Goal: Task Accomplishment & Management: Use online tool/utility

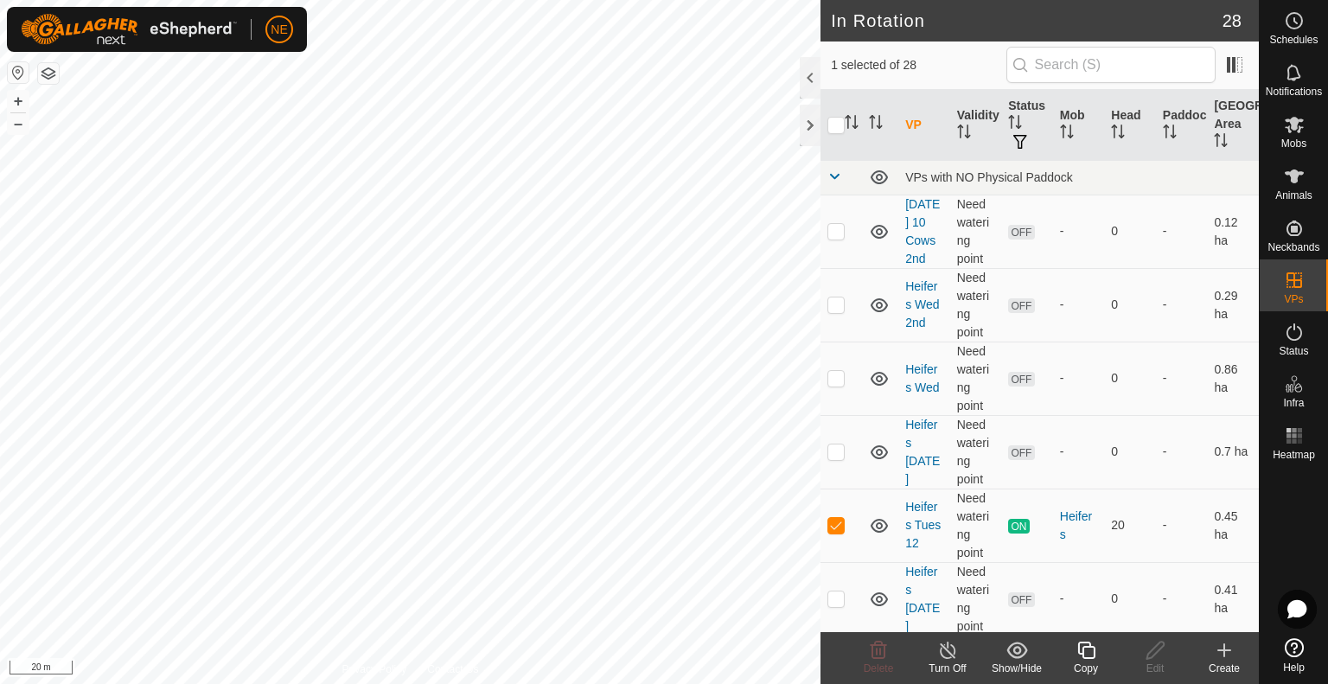
click at [1091, 653] on icon at bounding box center [1087, 650] width 22 height 21
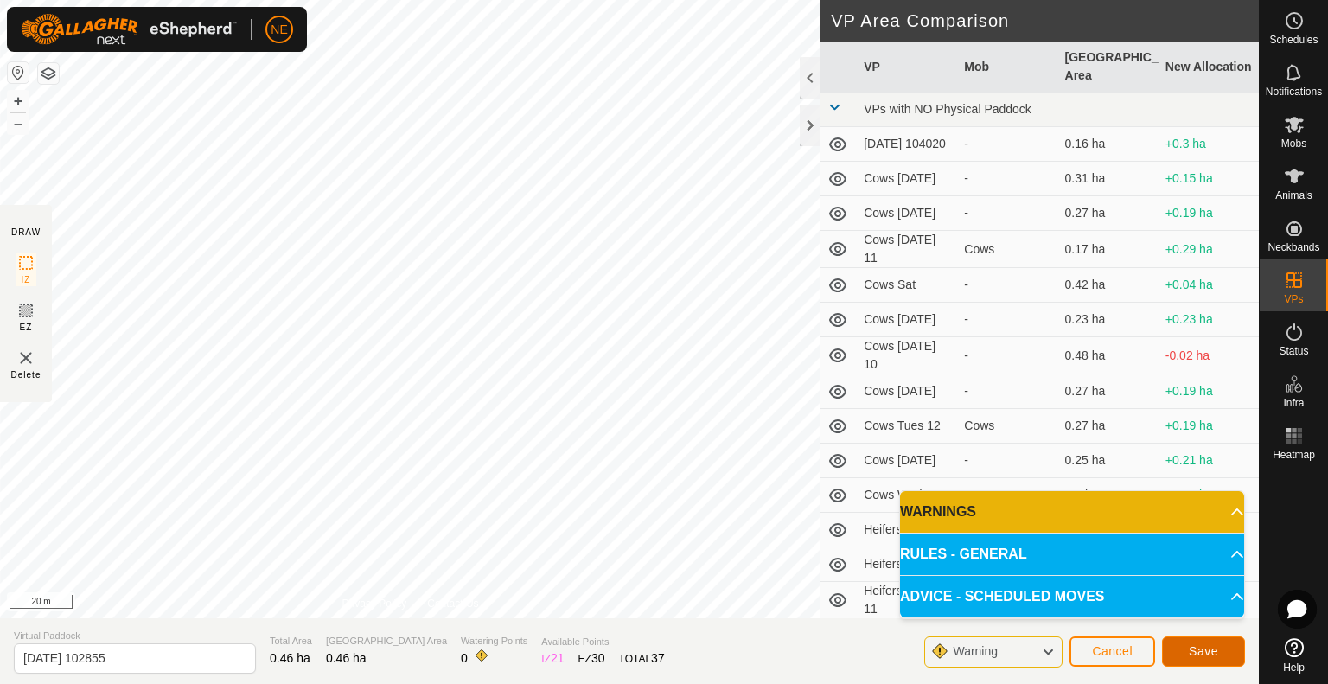
click at [1190, 658] on span "Save" at bounding box center [1203, 651] width 29 height 14
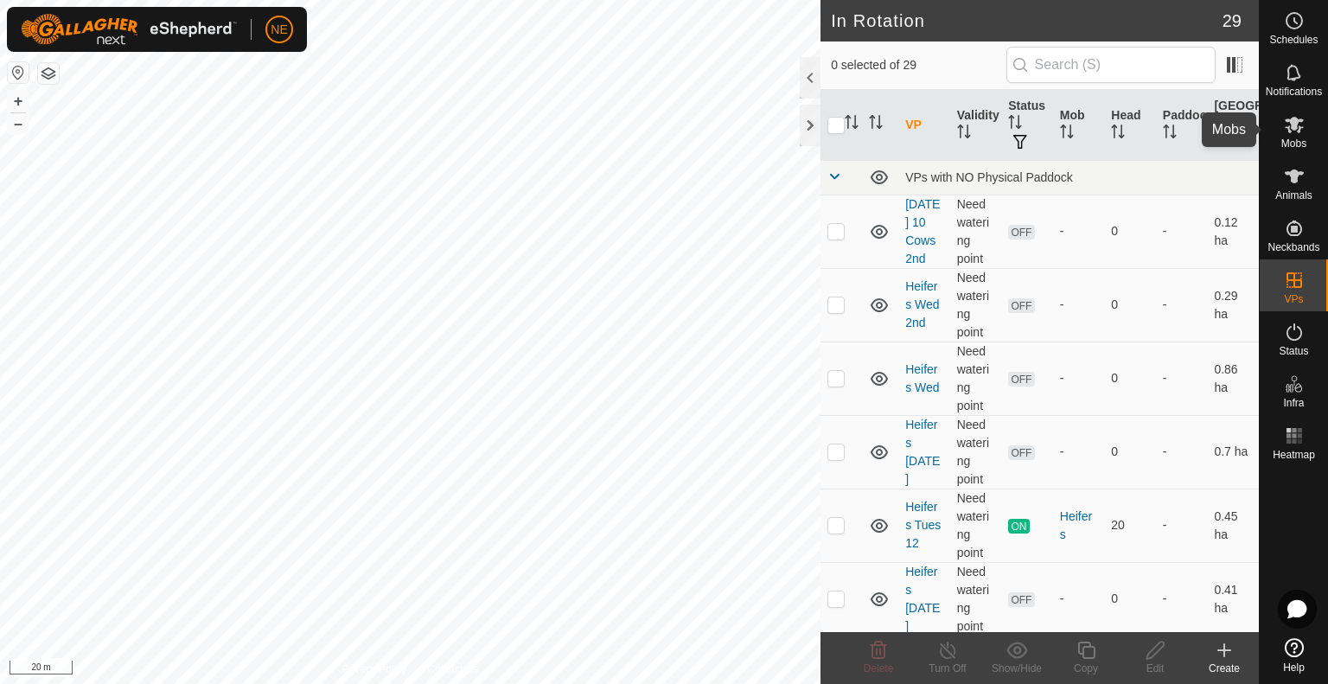
click at [1298, 124] on icon at bounding box center [1294, 124] width 21 height 21
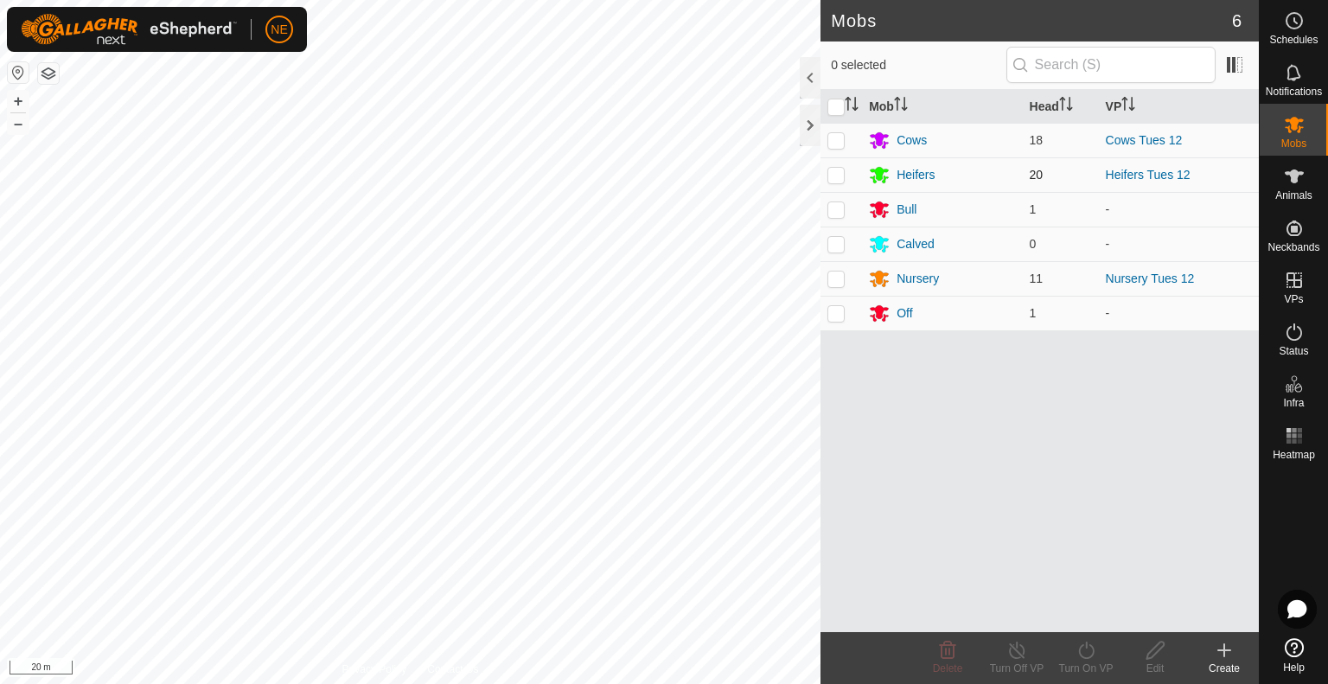
click at [836, 176] on p-checkbox at bounding box center [835, 175] width 17 height 14
checkbox input "true"
click at [1098, 656] on turn-on-svg-icon at bounding box center [1085, 650] width 69 height 21
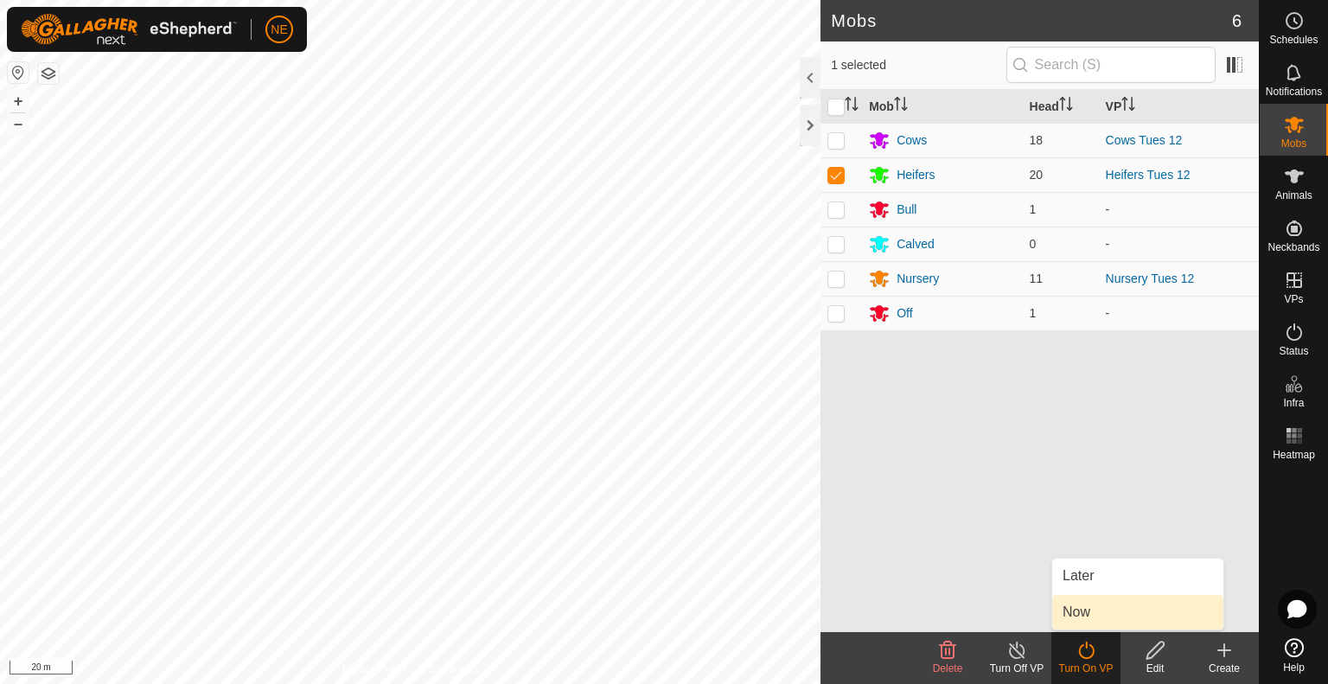
click at [1120, 605] on link "Now" at bounding box center [1137, 612] width 171 height 35
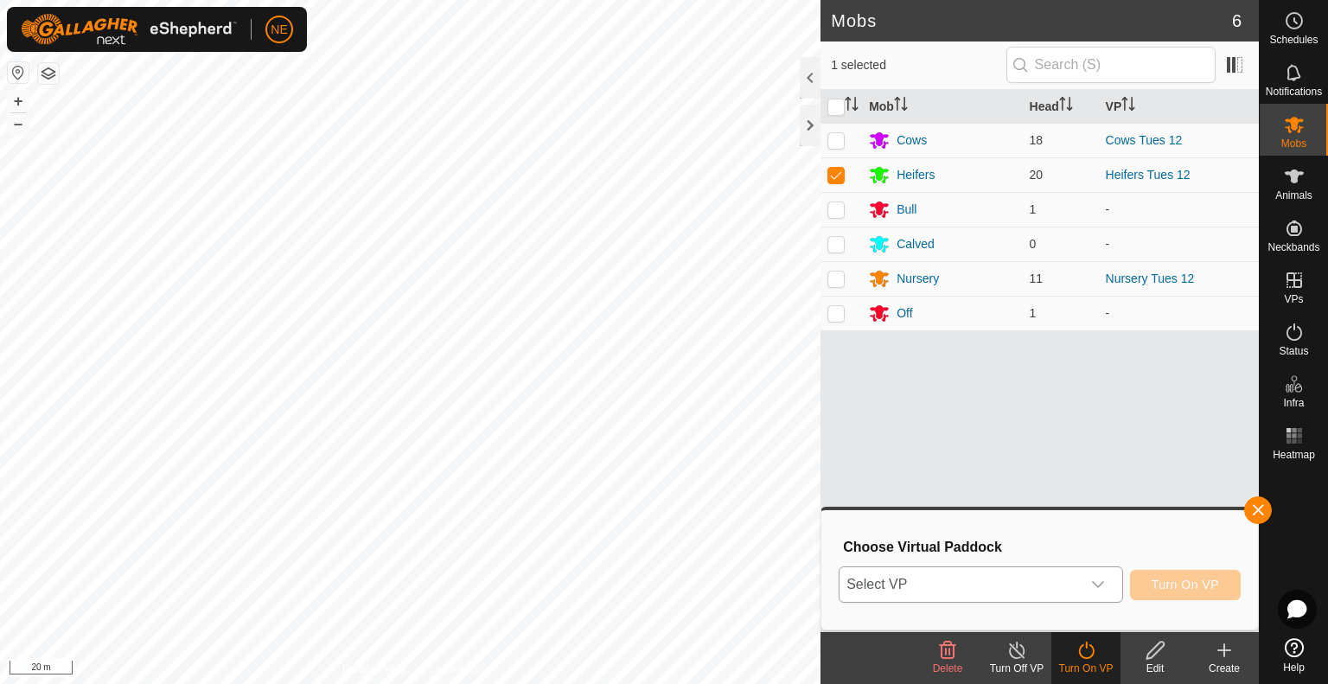
click at [1090, 592] on div "dropdown trigger" at bounding box center [1098, 584] width 35 height 35
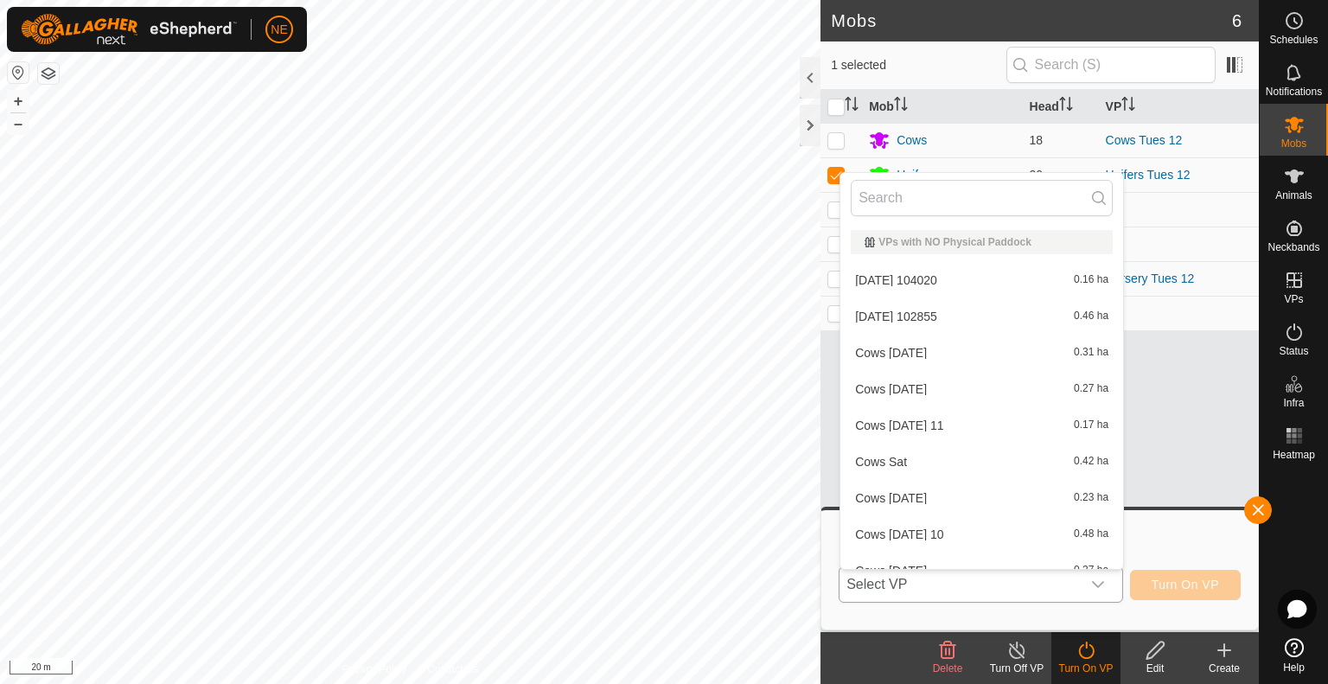
click at [974, 315] on li "2025-08-12 102855 0.46 ha" at bounding box center [981, 316] width 283 height 35
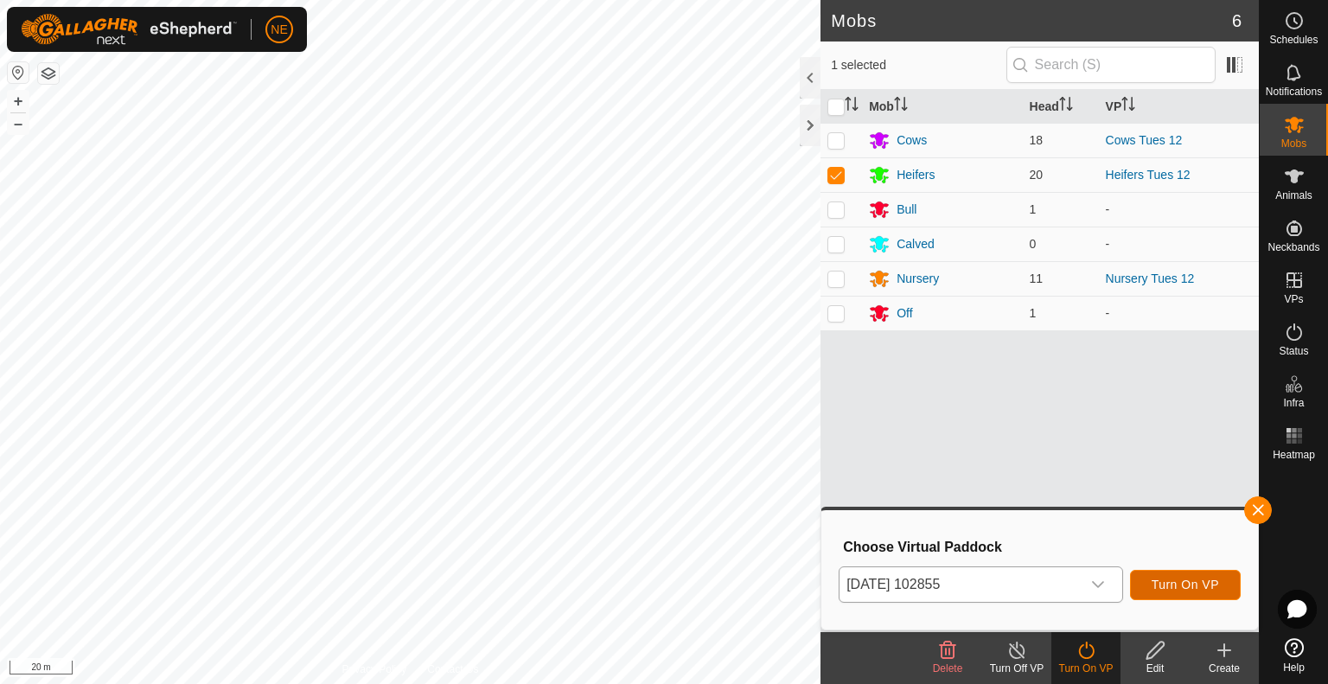
click at [1165, 591] on span "Turn On VP" at bounding box center [1185, 585] width 67 height 14
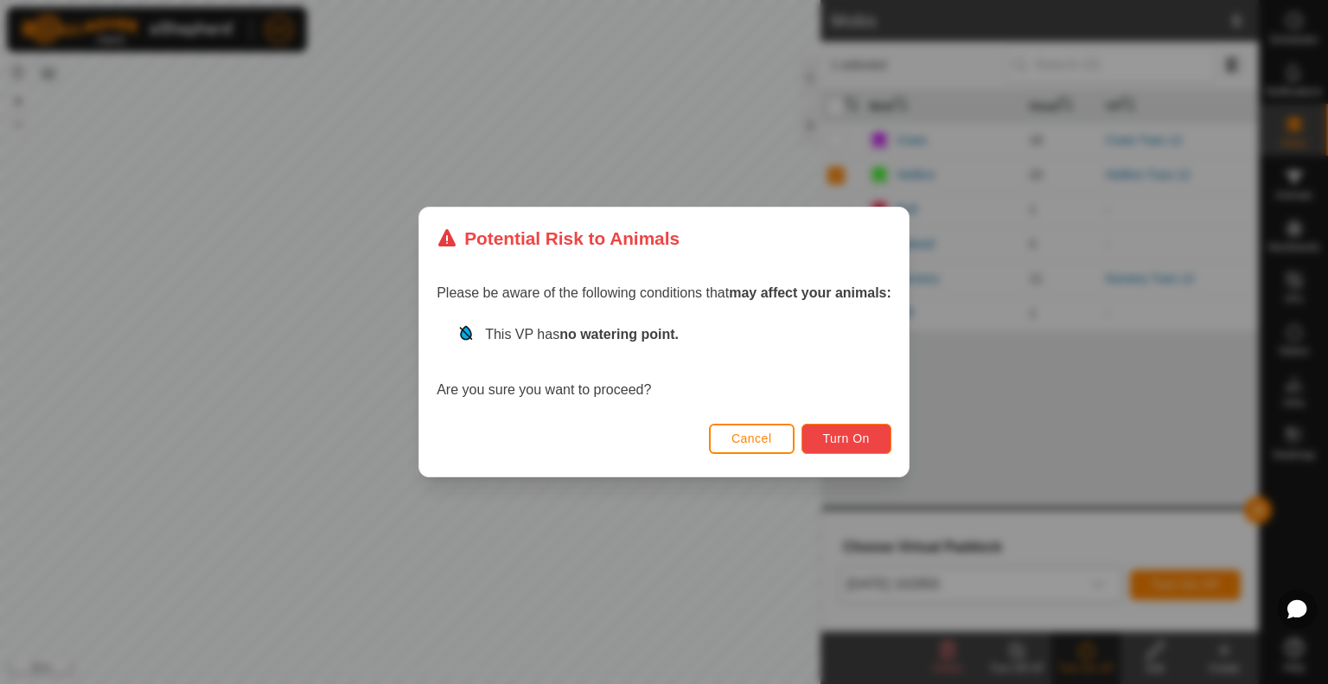
click at [830, 435] on span "Turn On" at bounding box center [846, 438] width 47 height 14
